Goal: Find specific page/section: Find specific page/section

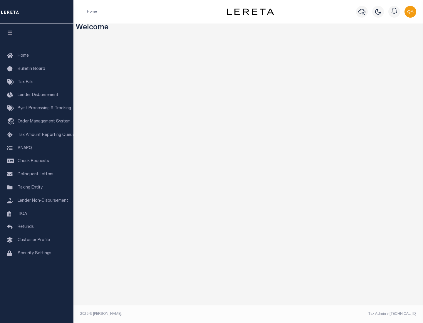
click at [37, 214] on link "TIQA" at bounding box center [36, 213] width 73 height 13
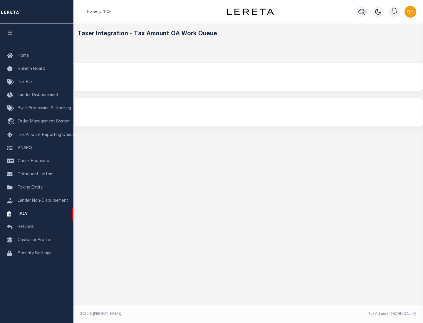
select select "200"
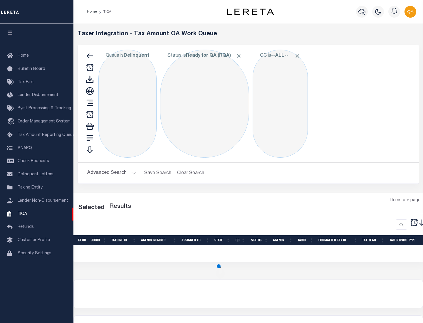
select select "200"
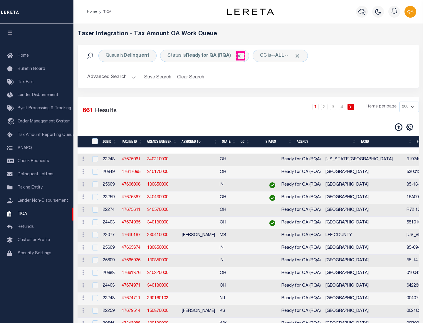
click at [240, 56] on span "Click to Remove" at bounding box center [238, 56] width 6 height 6
